Goal: Check status: Check status

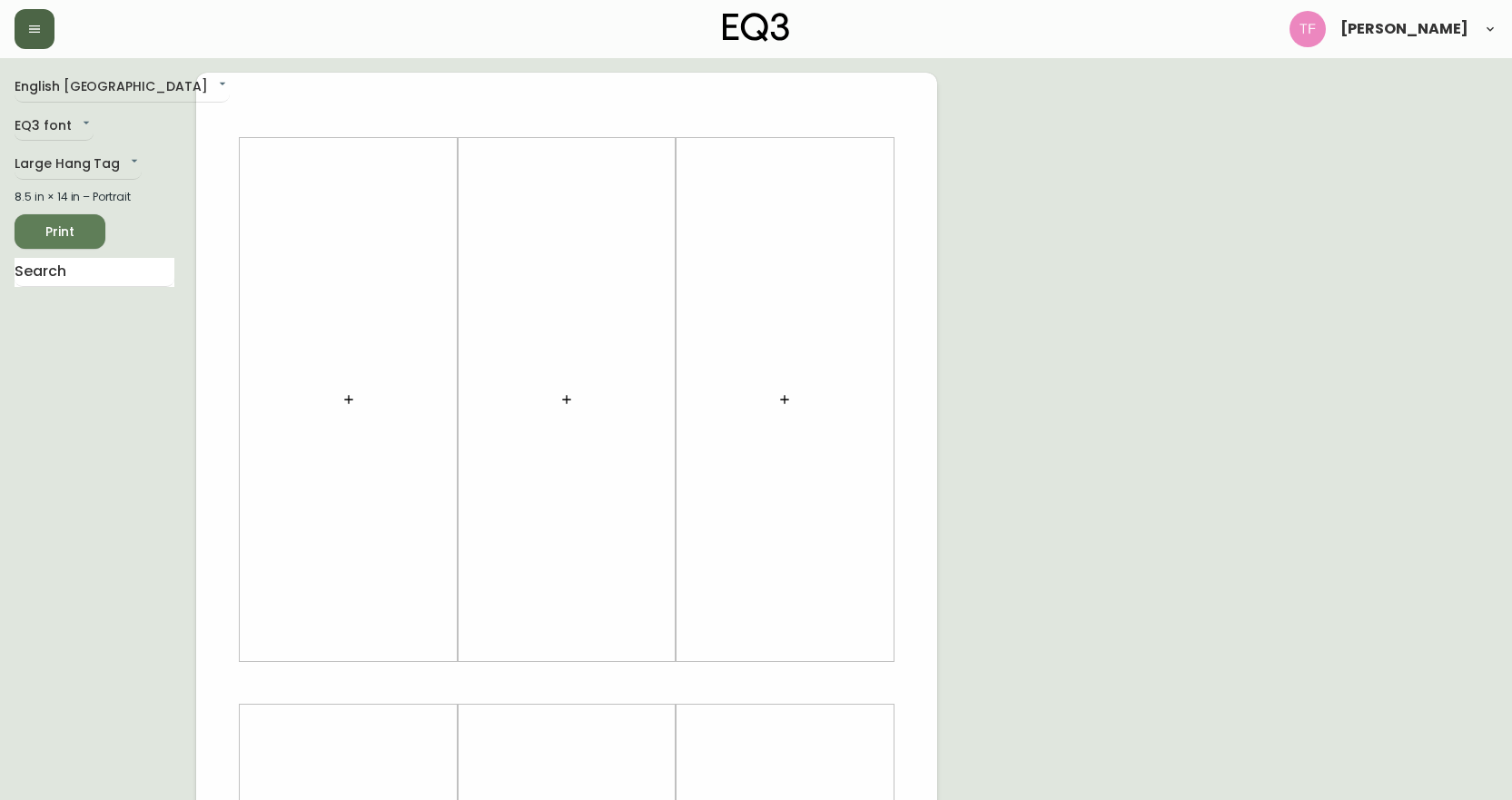
click at [25, 43] on button "button" at bounding box center [34, 29] width 40 height 40
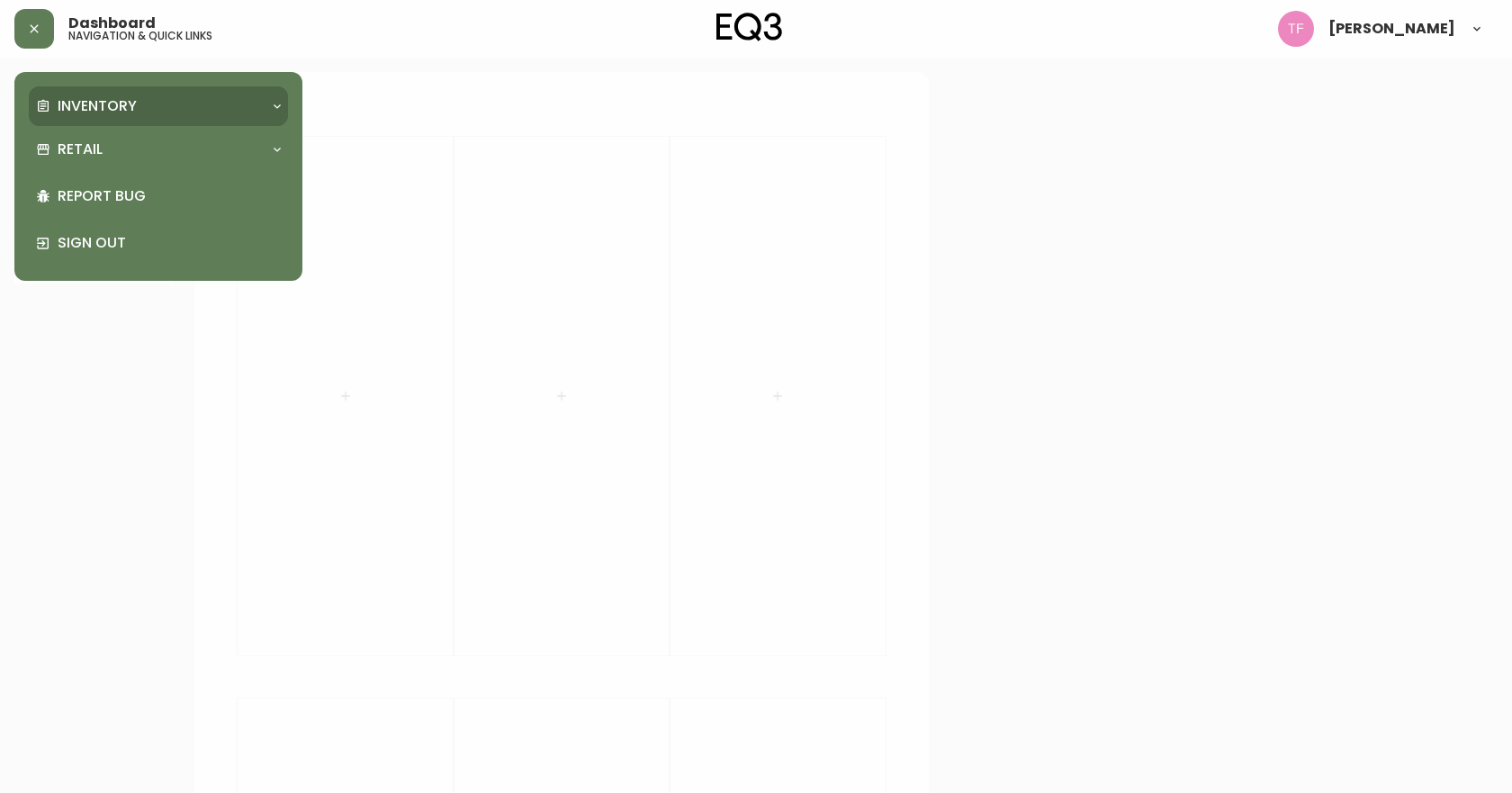
click at [102, 105] on p "Inventory" at bounding box center [97, 106] width 79 height 20
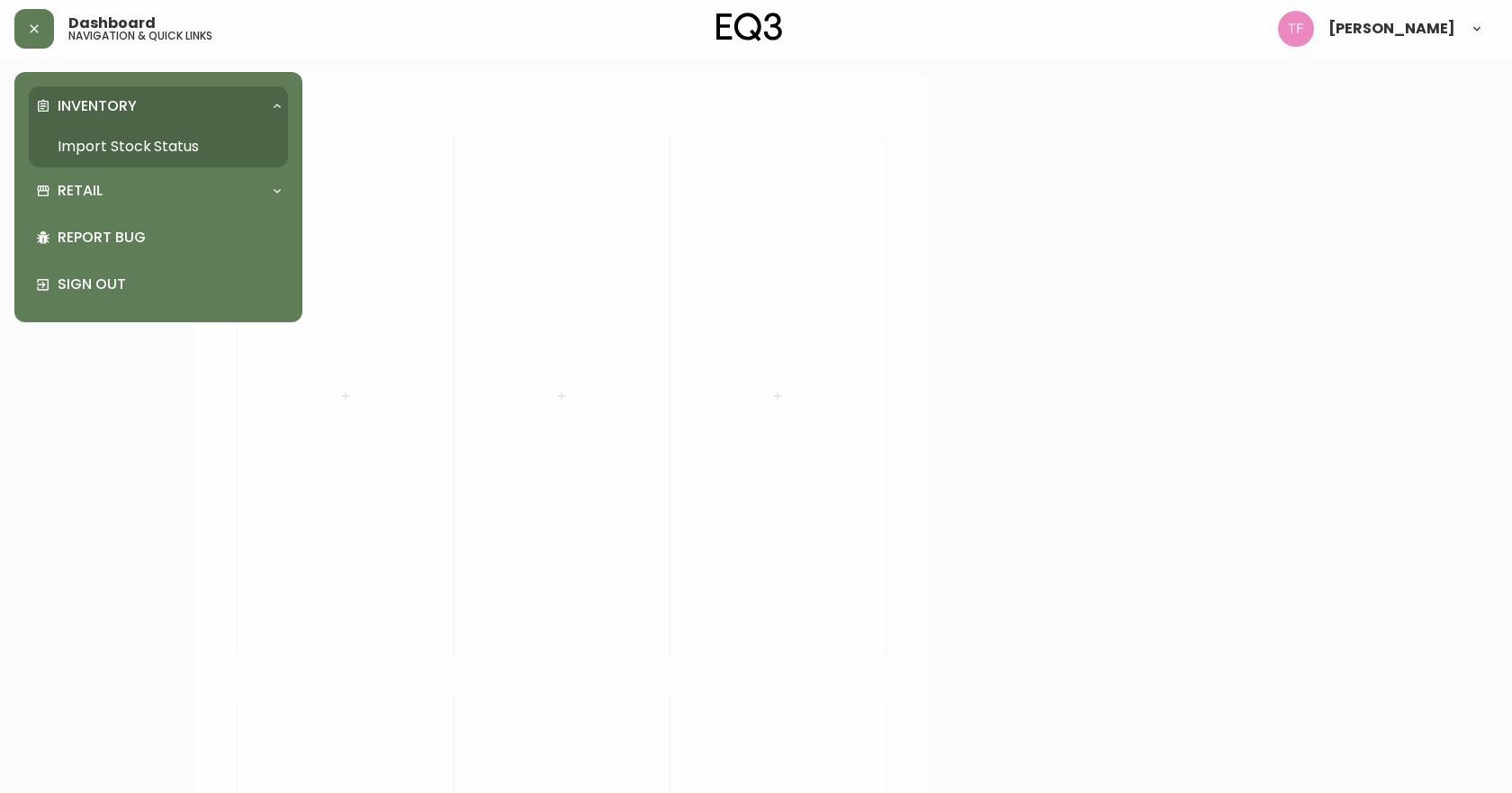
click at [113, 155] on link "Import Stock Status" at bounding box center [158, 146] width 259 height 41
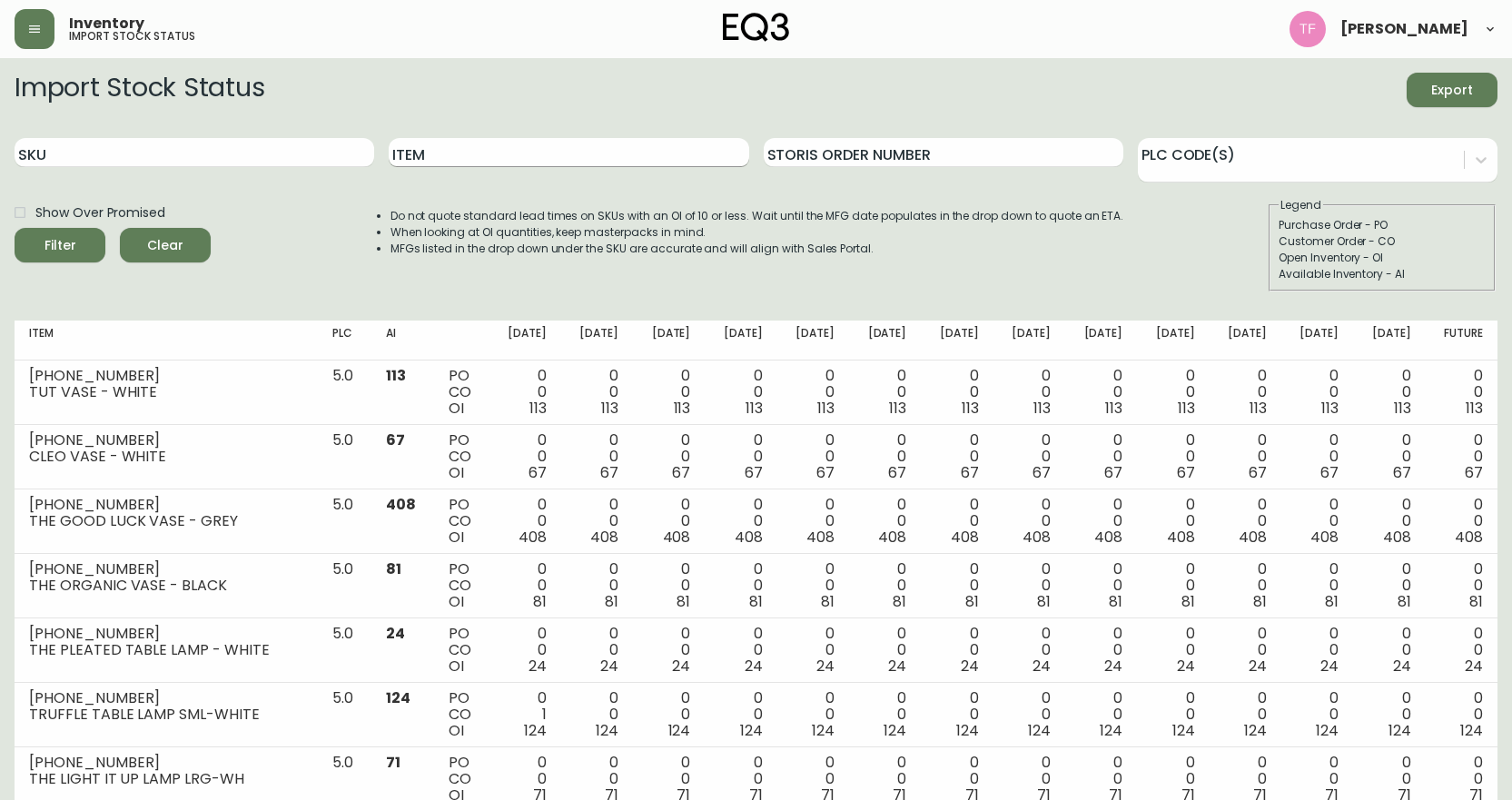
click at [437, 149] on input "Item" at bounding box center [568, 152] width 360 height 29
click at [15, 228] on button "Filter" at bounding box center [60, 244] width 91 height 34
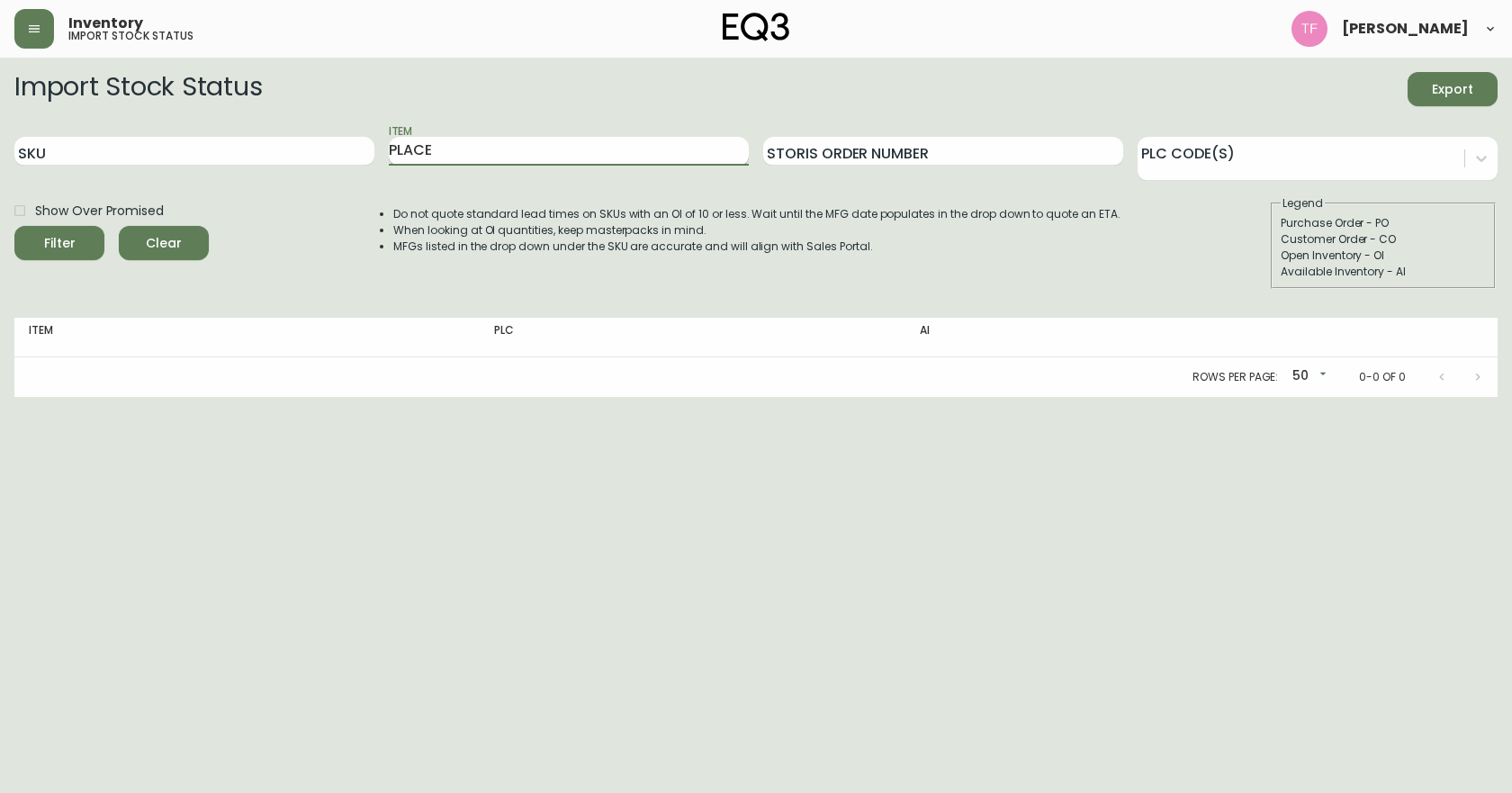
type input "PLACE"
click at [15, 226] on button "Filter" at bounding box center [60, 242] width 90 height 34
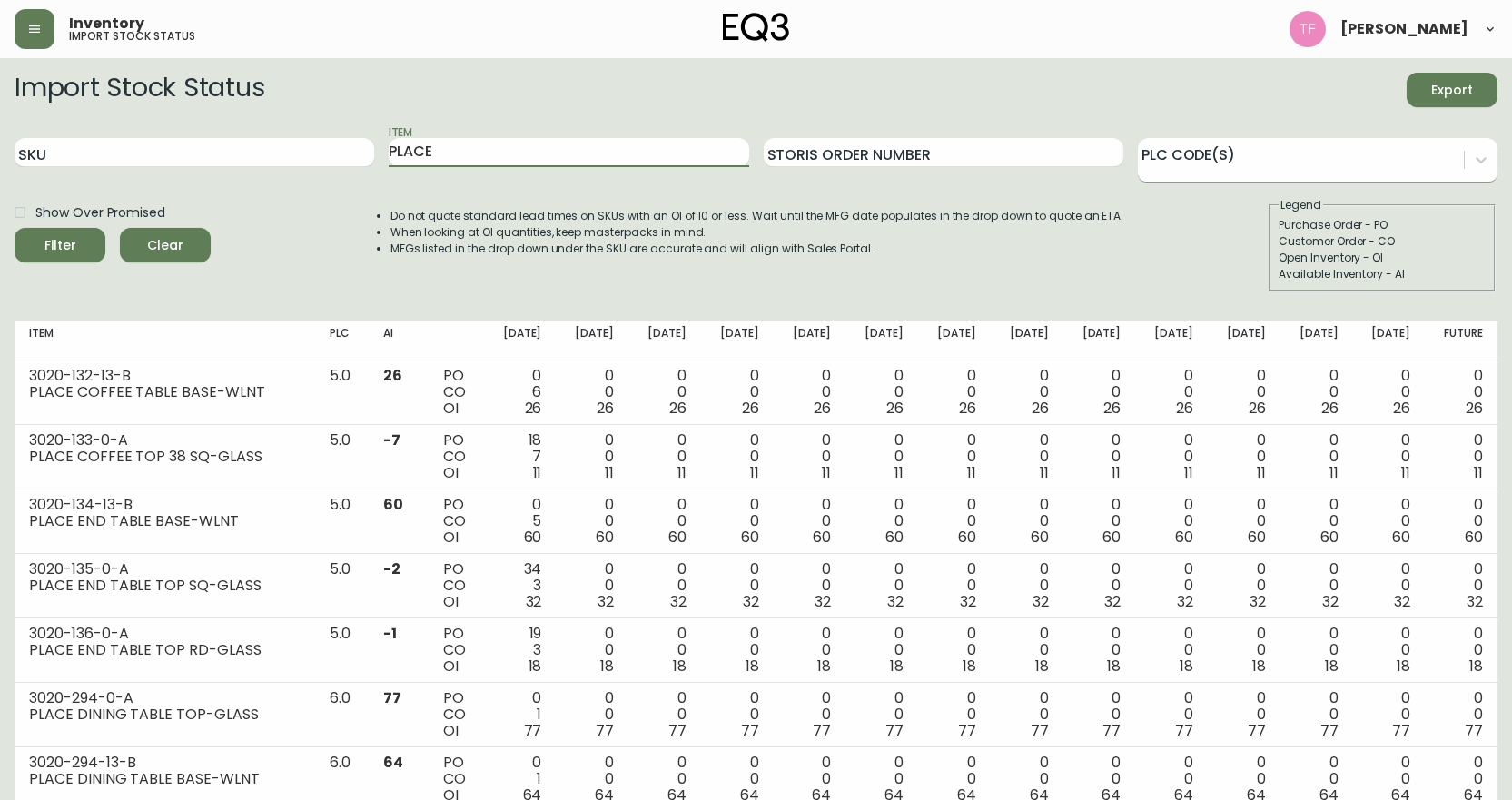
click at [1278, 155] on div at bounding box center [1300, 156] width 326 height 27
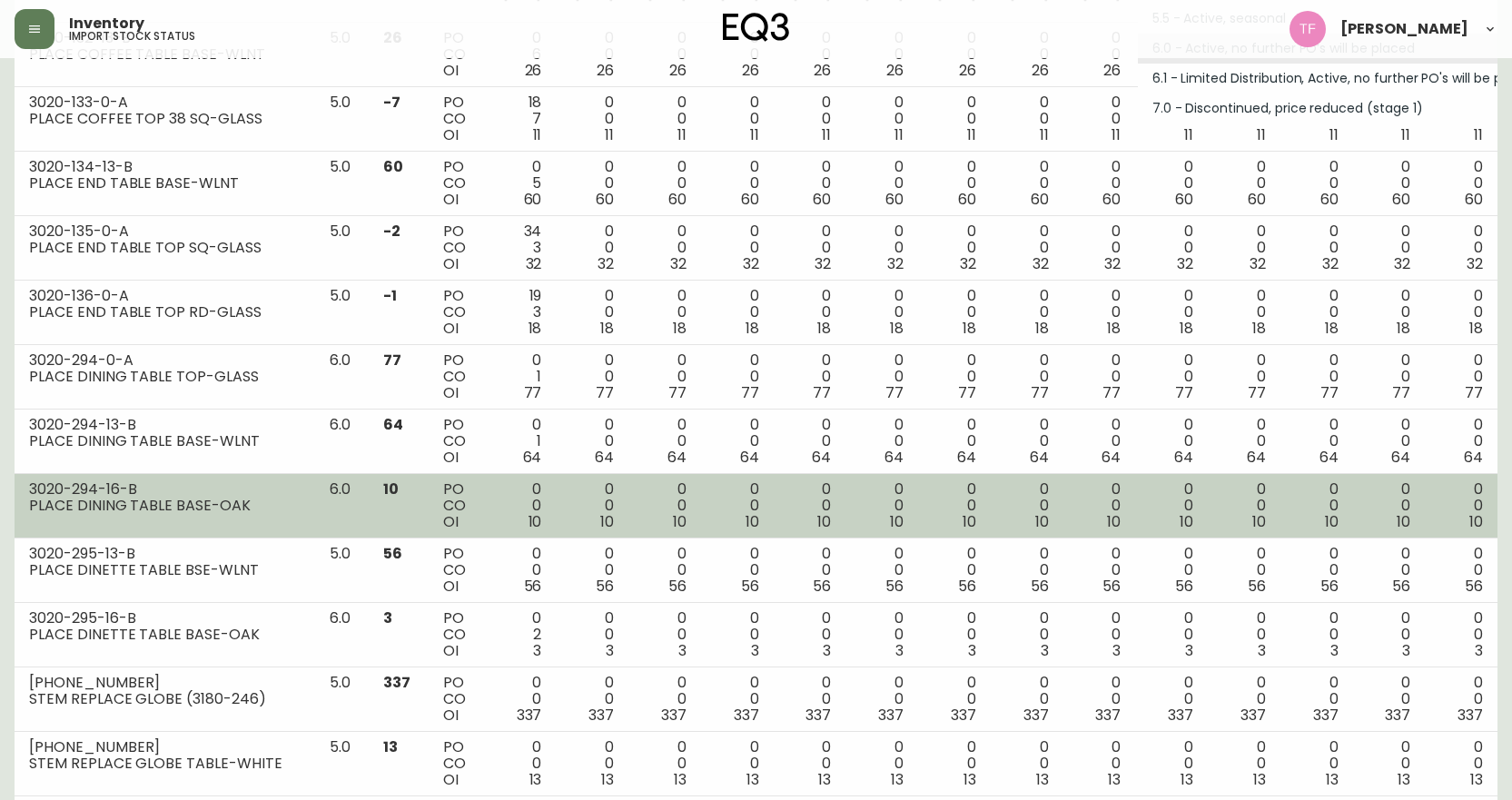
scroll to position [375, 0]
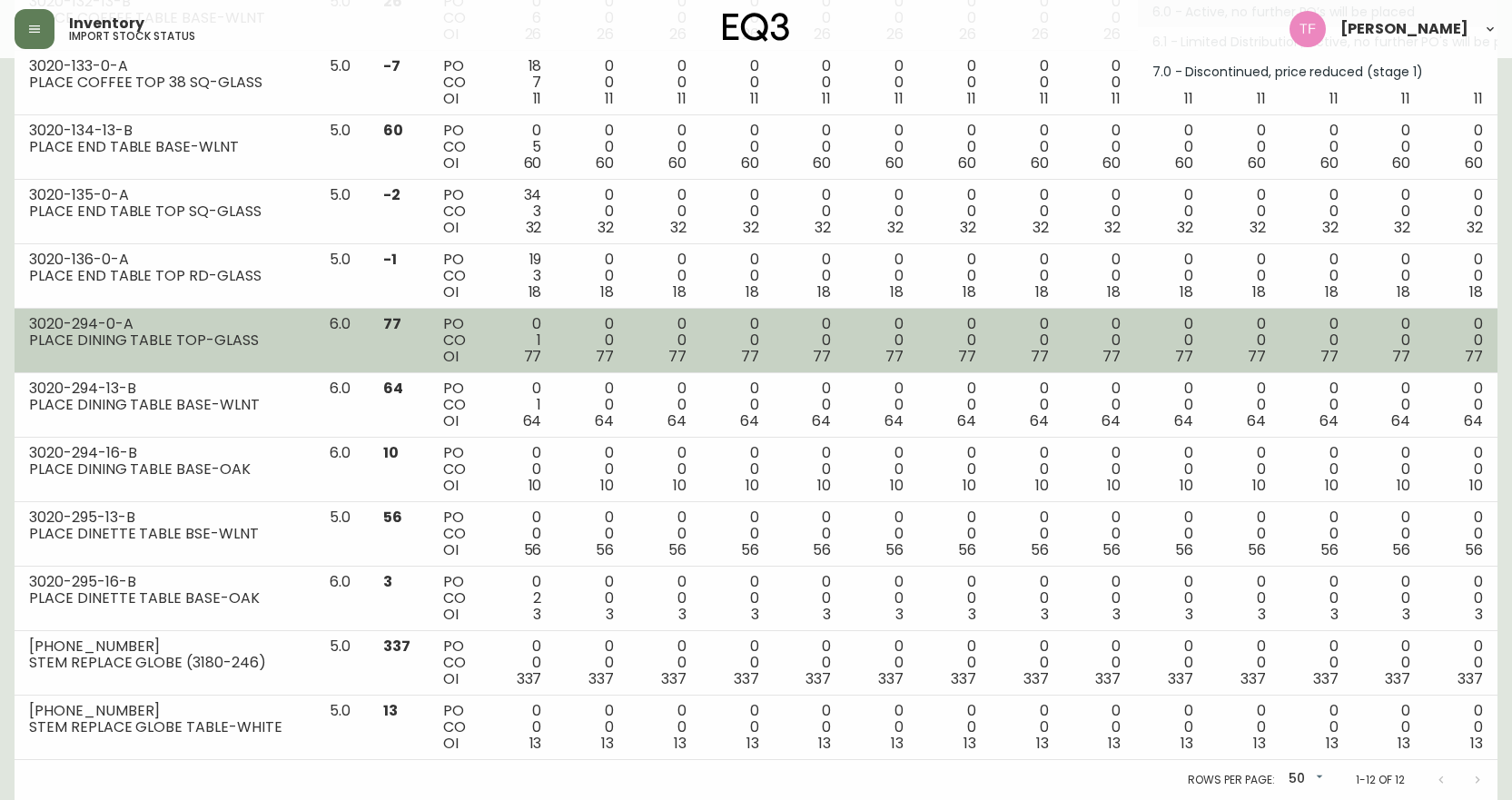
click at [261, 349] on td "3020-294-0-A PLACE DINING TABLE TOP-GLASS" at bounding box center [165, 341] width 301 height 65
click at [200, 358] on td "3020-294-0-A PLACE DINING TABLE TOP-GLASS" at bounding box center [165, 341] width 301 height 65
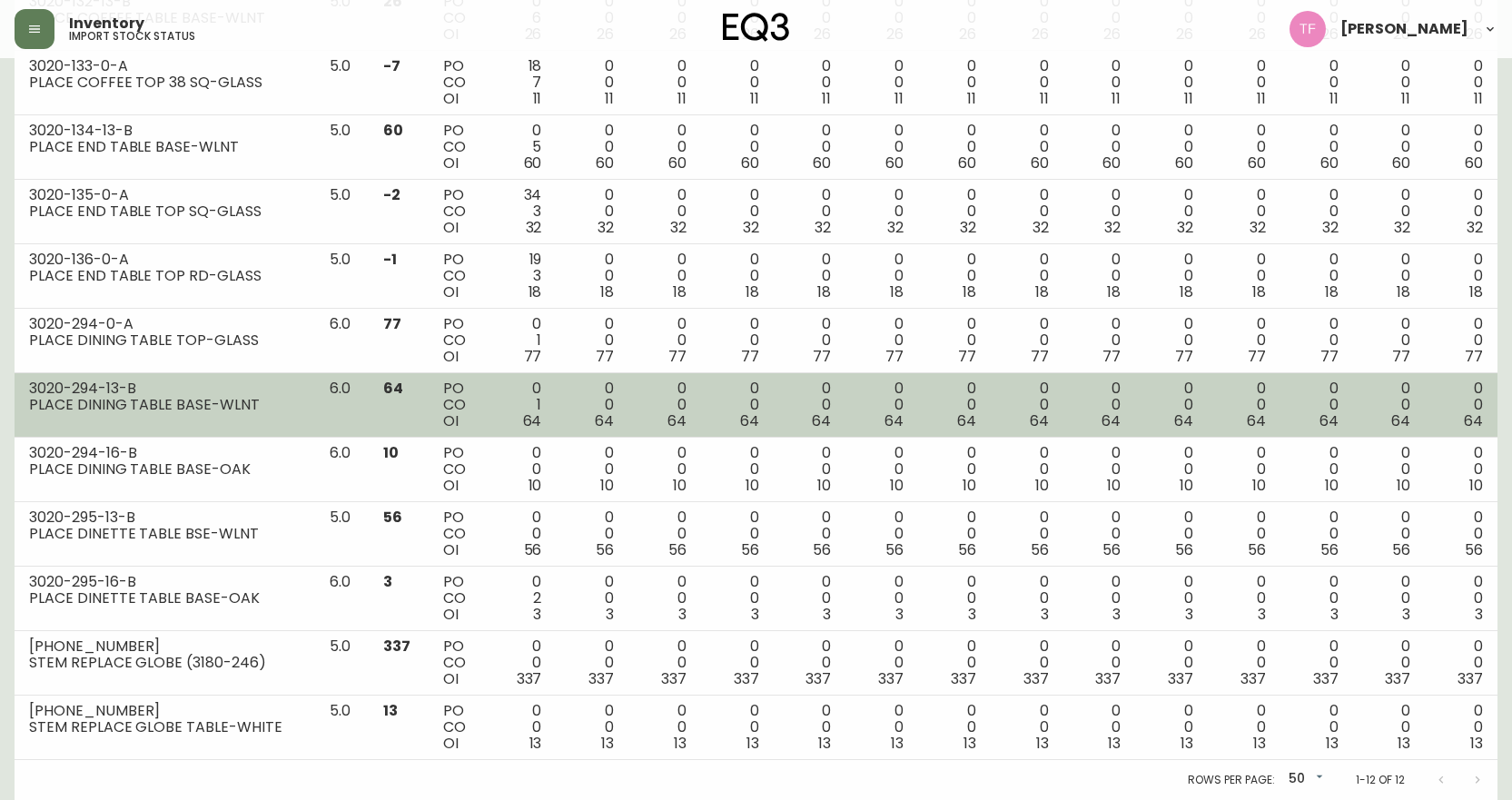
click at [252, 384] on div "3020-294-13-B" at bounding box center [165, 388] width 272 height 17
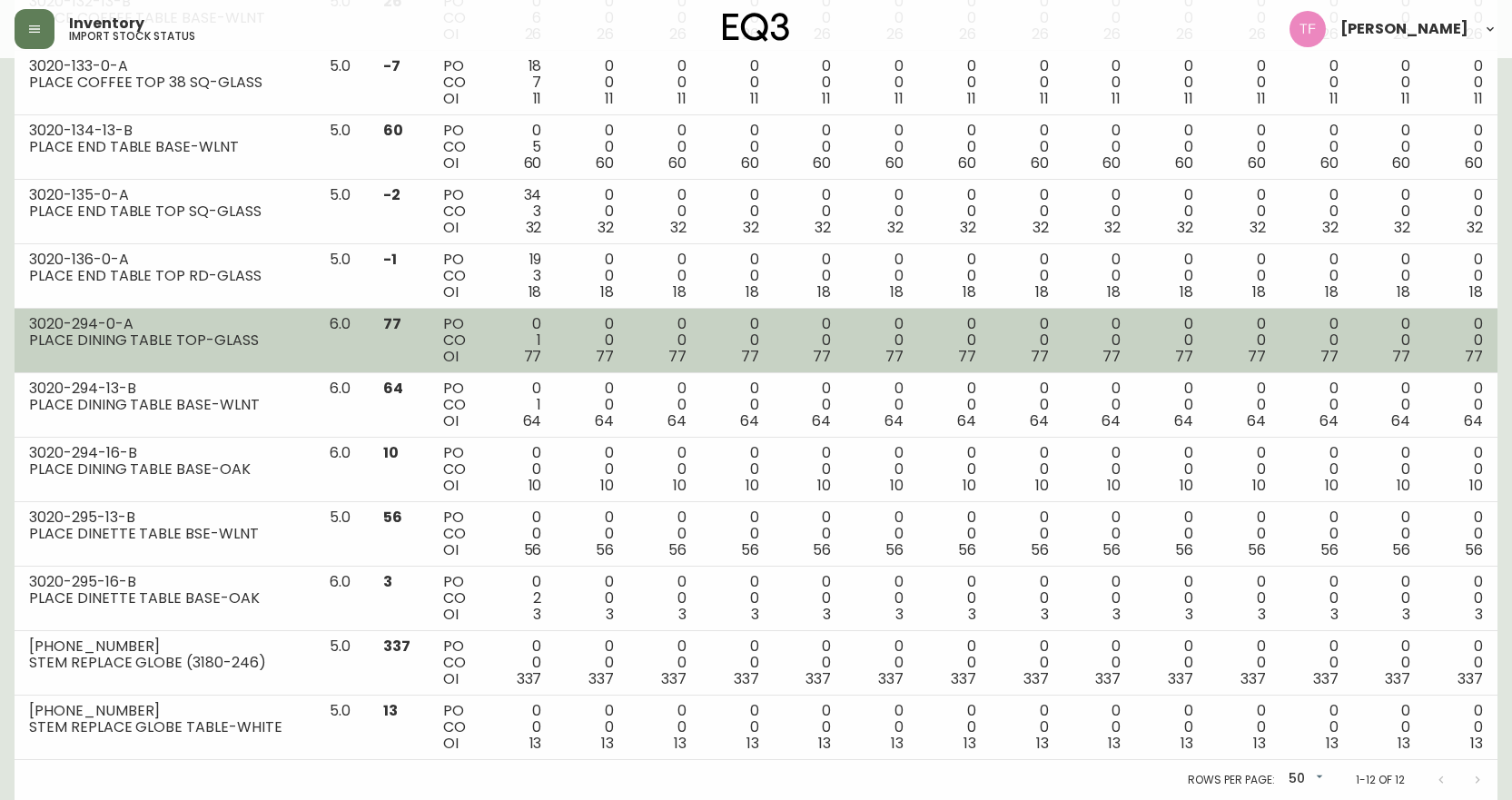
click at [240, 339] on div "PLACE DINING TABLE TOP-GLASS" at bounding box center [165, 340] width 272 height 17
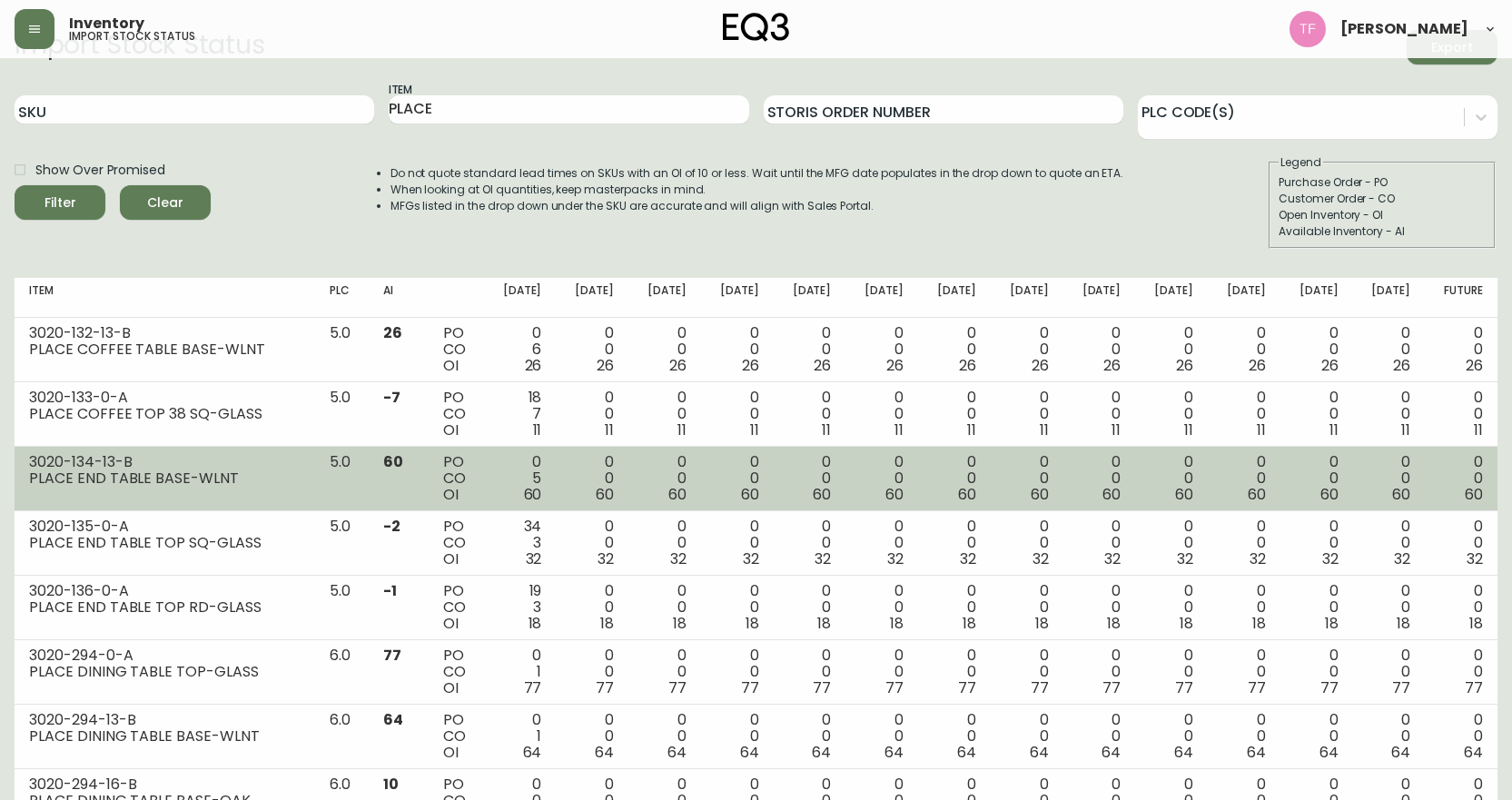
scroll to position [11, 0]
